Goal: Information Seeking & Learning: Learn about a topic

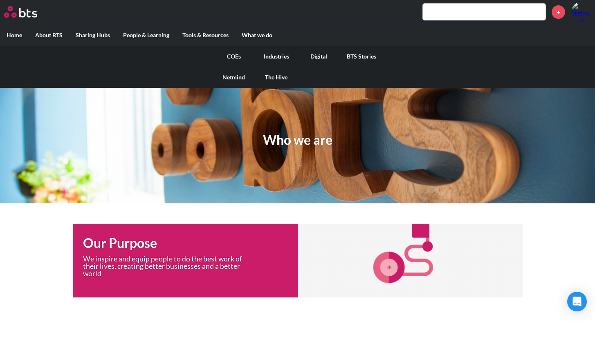
click at [229, 56] on link "COEs" at bounding box center [234, 56] width 43 height 21
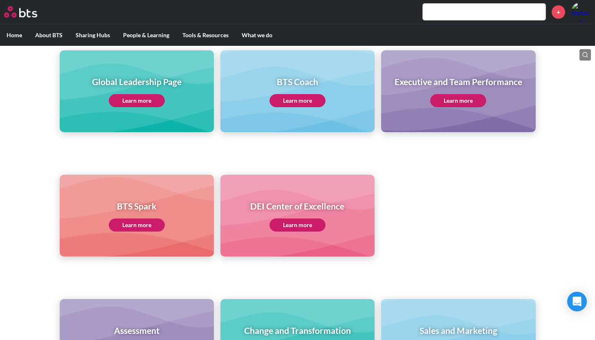
scroll to position [105, 0]
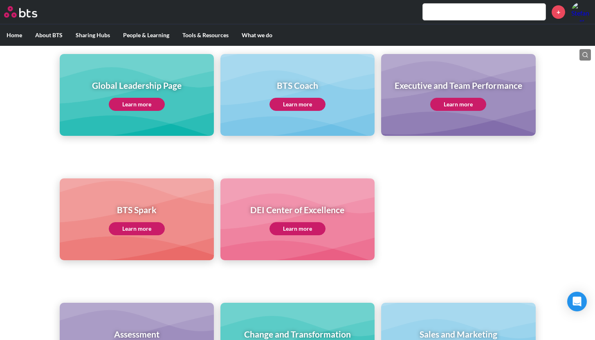
click at [449, 106] on link "Learn more" at bounding box center [458, 104] width 56 height 13
